Goal: Find specific page/section: Find specific page/section

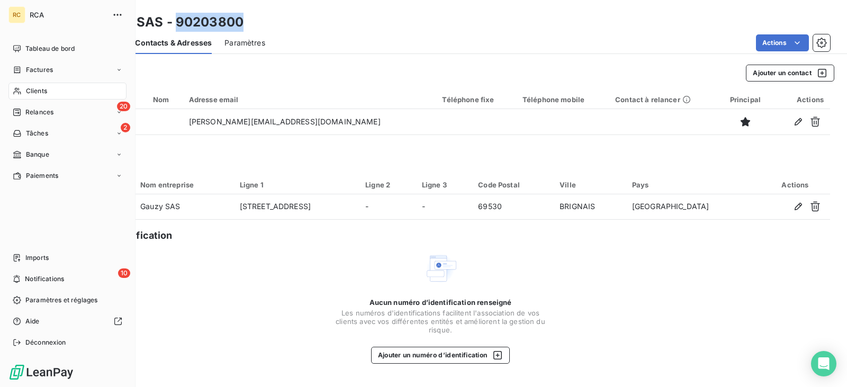
click at [43, 91] on span "Clients" at bounding box center [36, 91] width 21 height 10
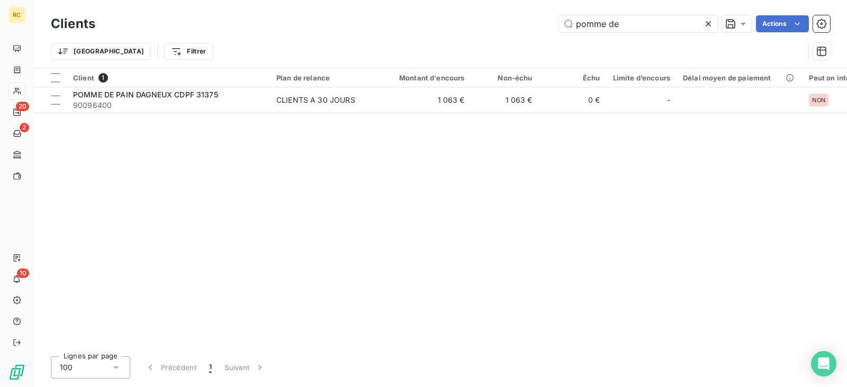
drag, startPoint x: 630, startPoint y: 26, endPoint x: 471, endPoint y: 15, distance: 159.1
click at [471, 15] on div "Clients pomme de Actions" at bounding box center [440, 24] width 779 height 22
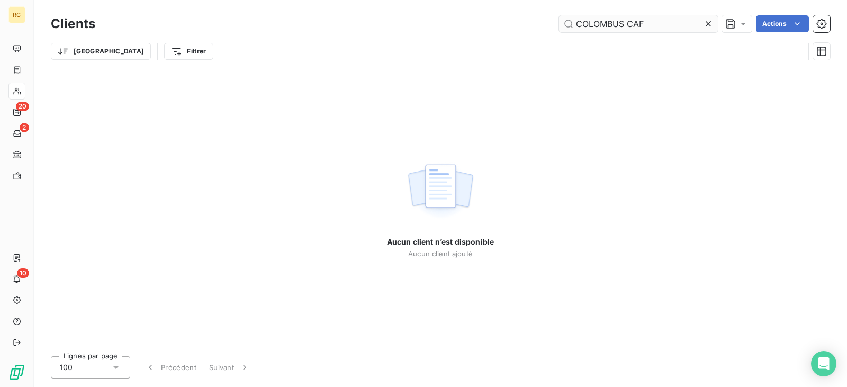
drag, startPoint x: 660, startPoint y: 25, endPoint x: 629, endPoint y: 28, distance: 31.4
click at [629, 28] on input "COLOMBUS CAF" at bounding box center [638, 23] width 159 height 17
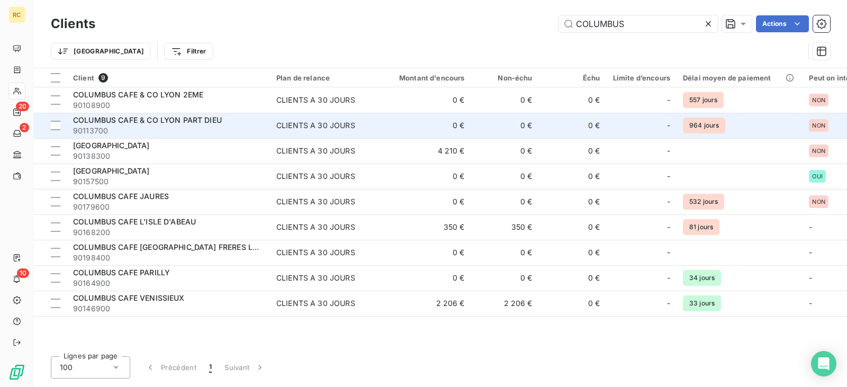
type input "COLUMBUS"
click at [225, 127] on span "90113700" at bounding box center [168, 130] width 190 height 11
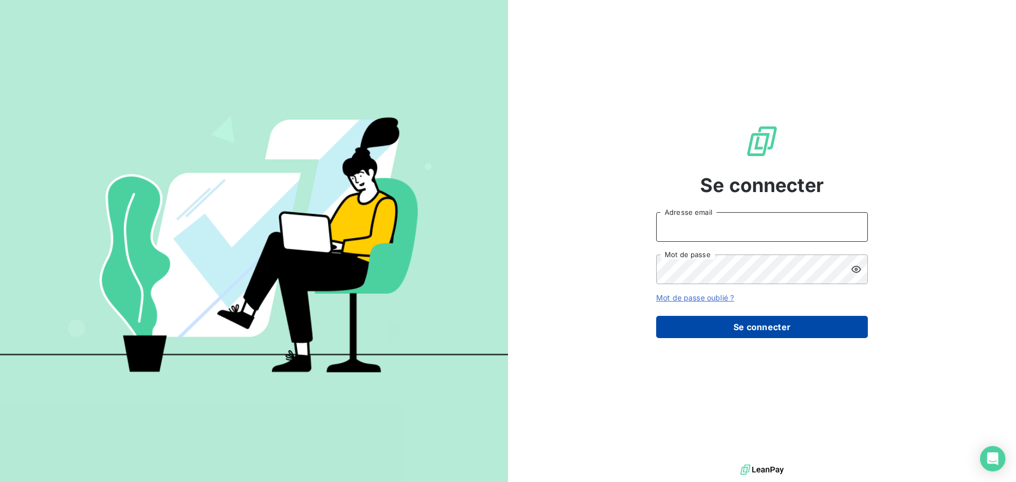
type input "[EMAIL_ADDRESS][DOMAIN_NAME]"
click at [746, 316] on button "Se connecter" at bounding box center [762, 327] width 212 height 22
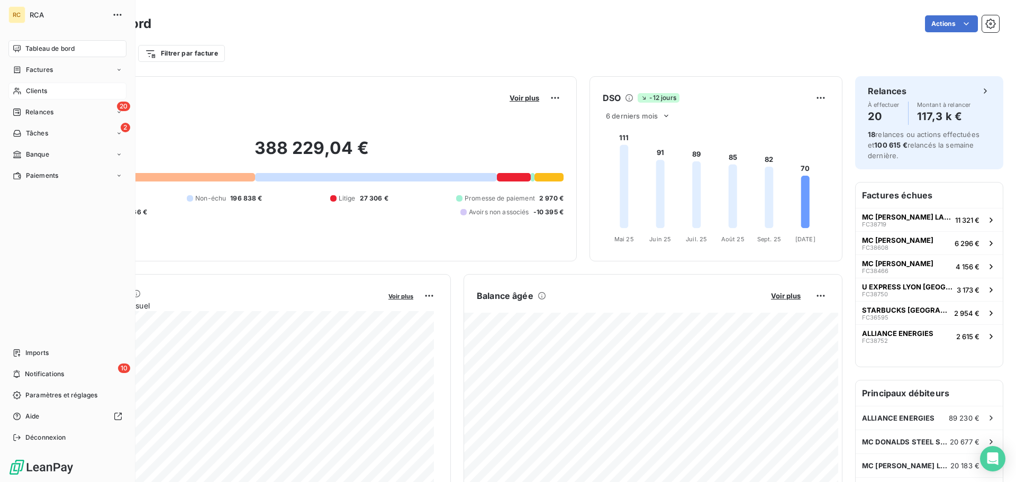
click at [59, 93] on div "Clients" at bounding box center [67, 91] width 118 height 17
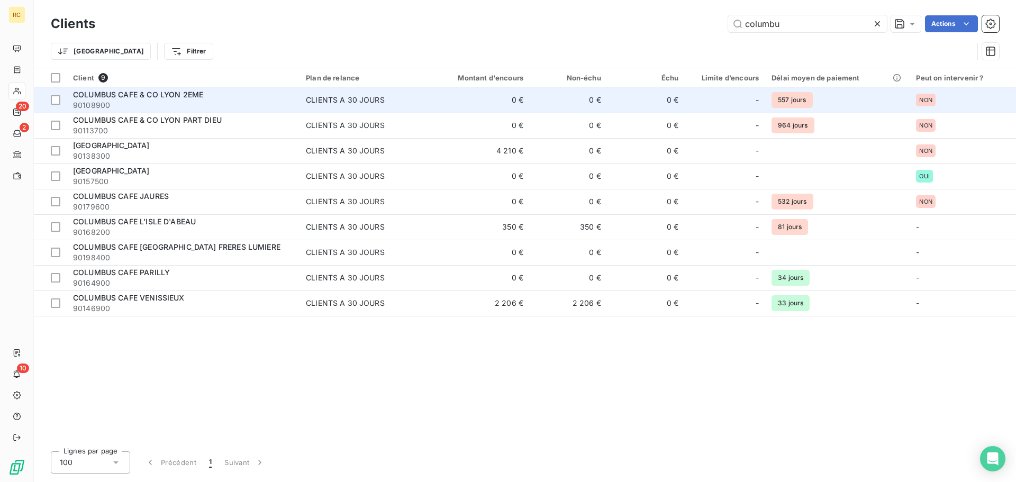
type input "columbu"
click at [387, 98] on span "CLIENTS A 30 JOURS" at bounding box center [362, 100] width 113 height 11
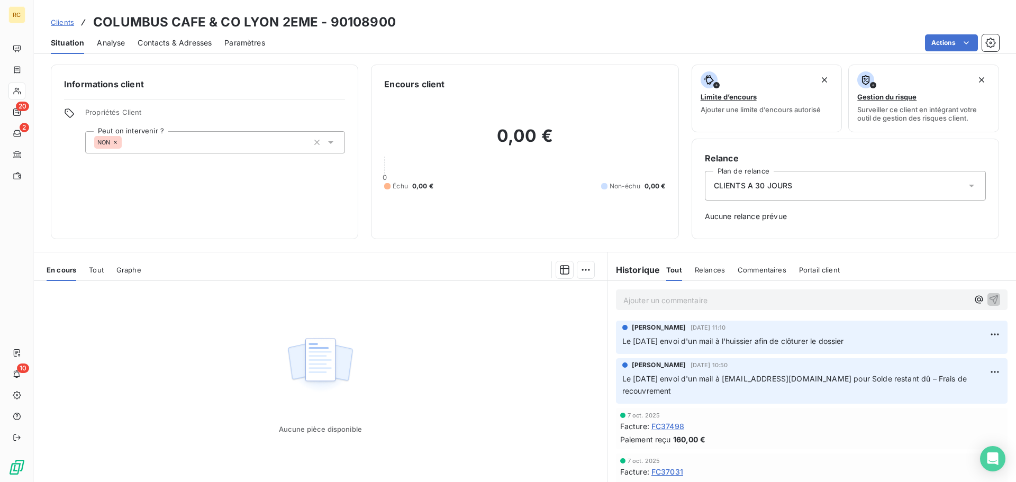
click at [715, 298] on p "Ajouter un commentaire ﻿" at bounding box center [795, 300] width 345 height 13
click at [988, 294] on icon "button" at bounding box center [993, 299] width 11 height 11
